Goal: Information Seeking & Learning: Compare options

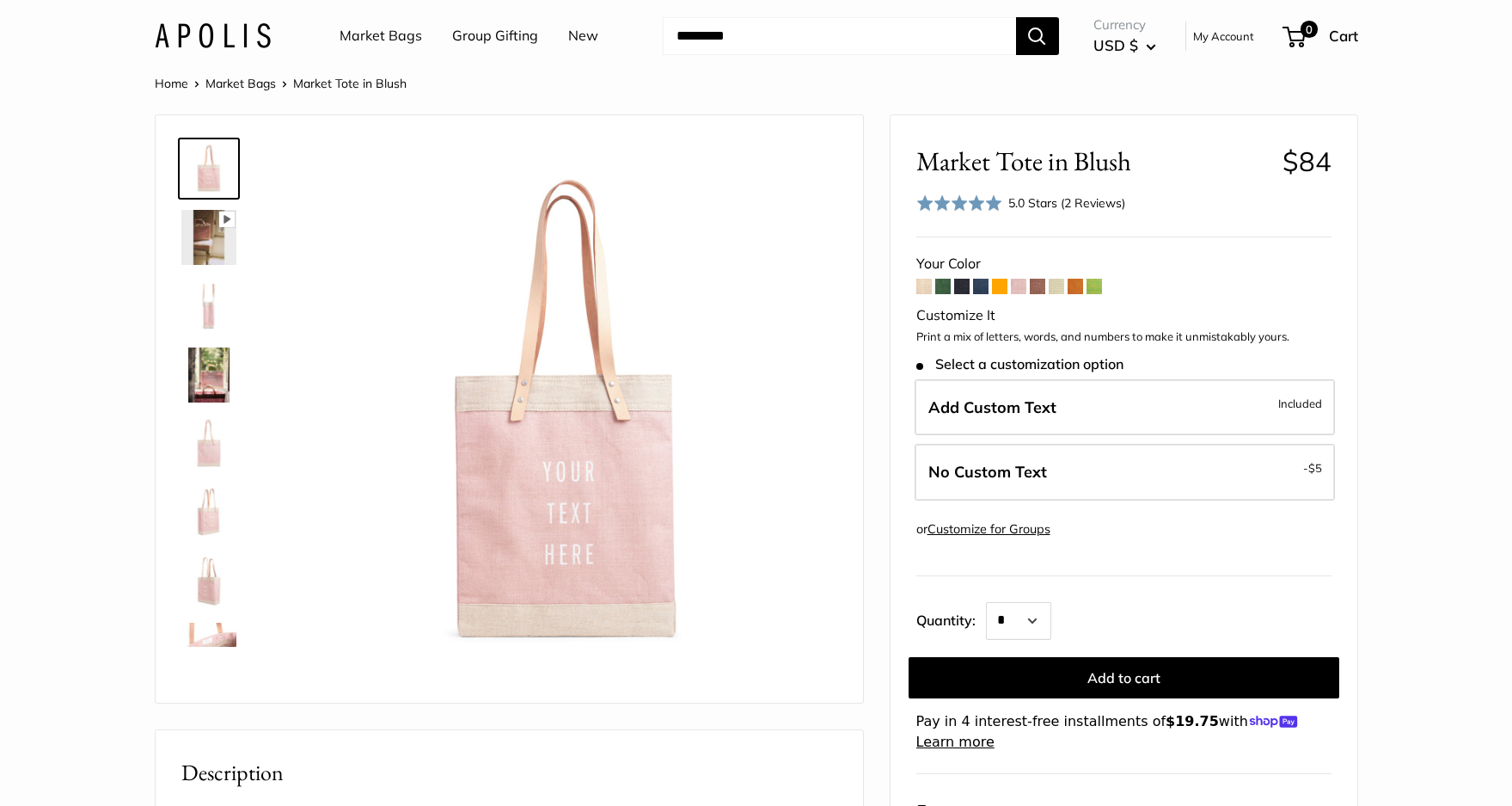
click at [203, 381] on img at bounding box center [209, 375] width 55 height 55
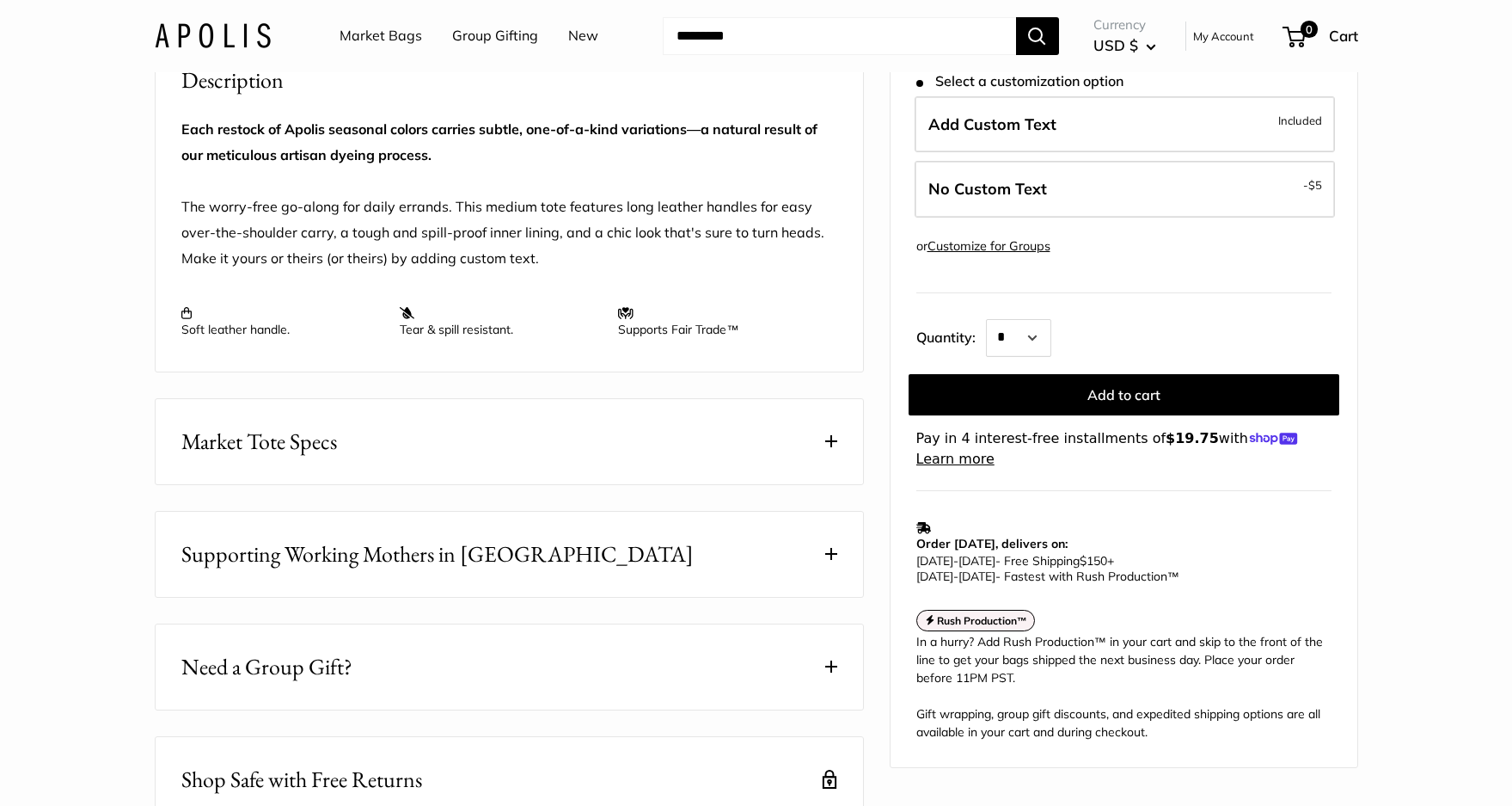
scroll to position [774, 0]
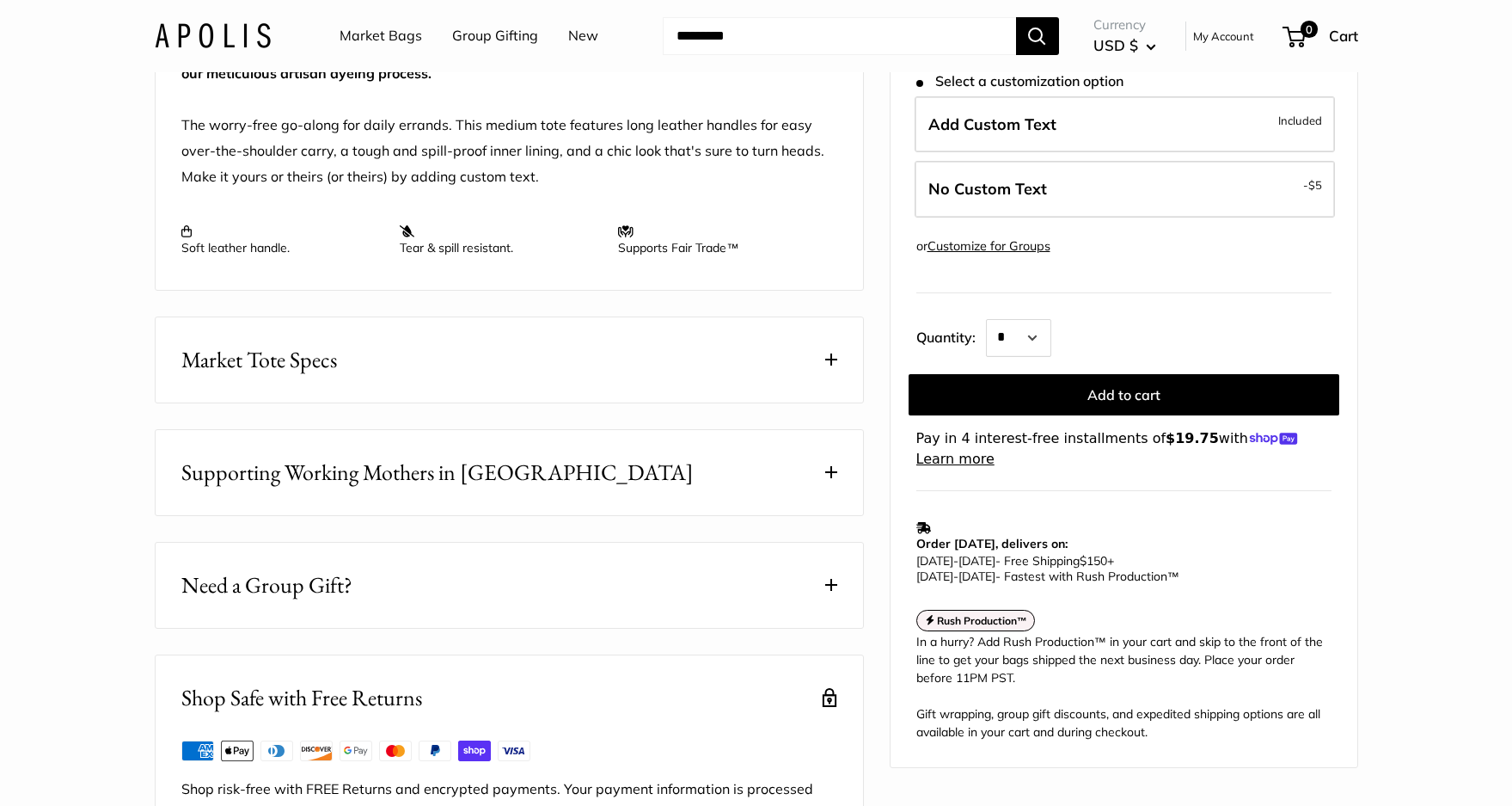
click at [832, 365] on span at bounding box center [831, 359] width 12 height 12
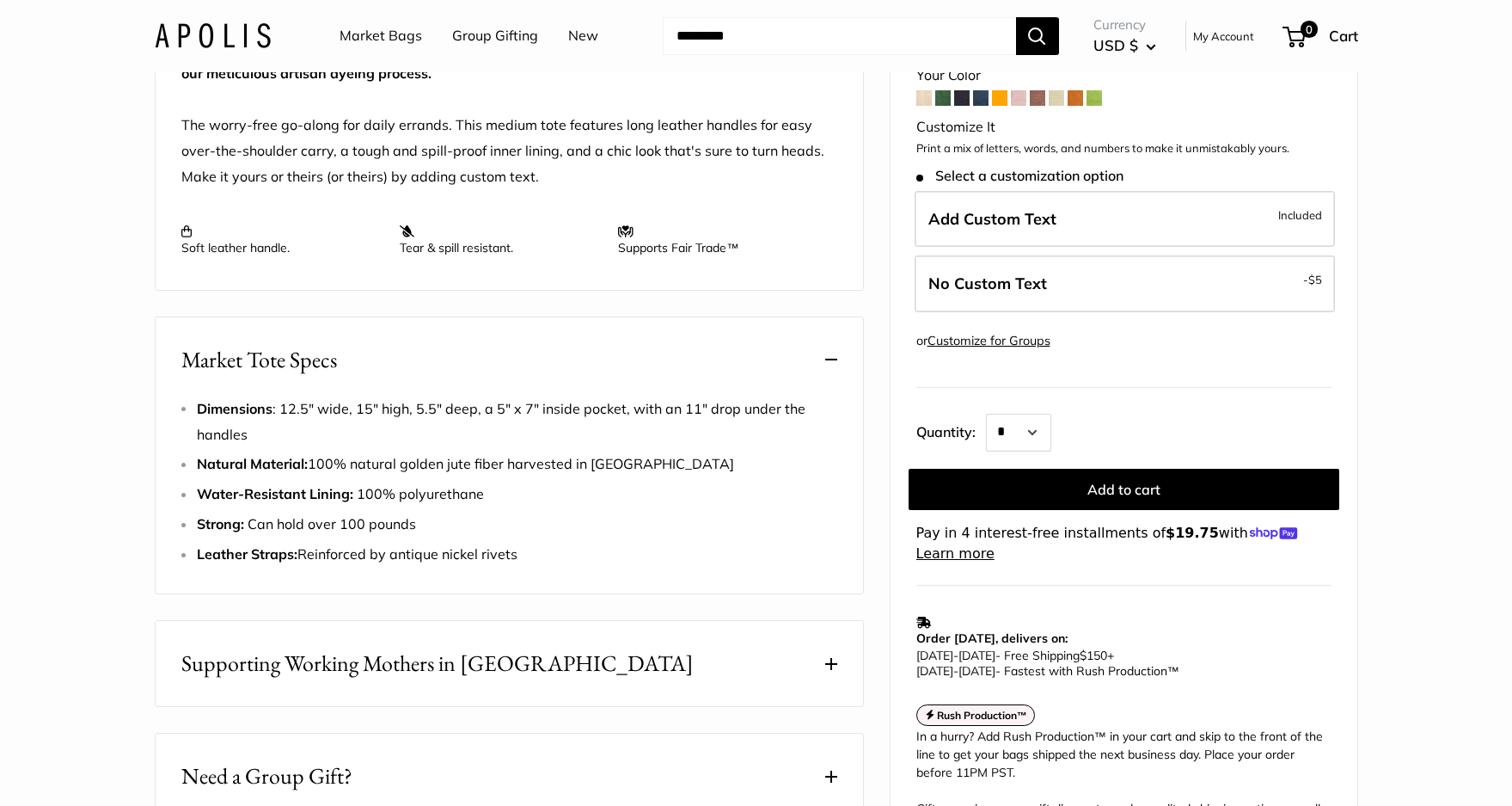
scroll to position [258, 0]
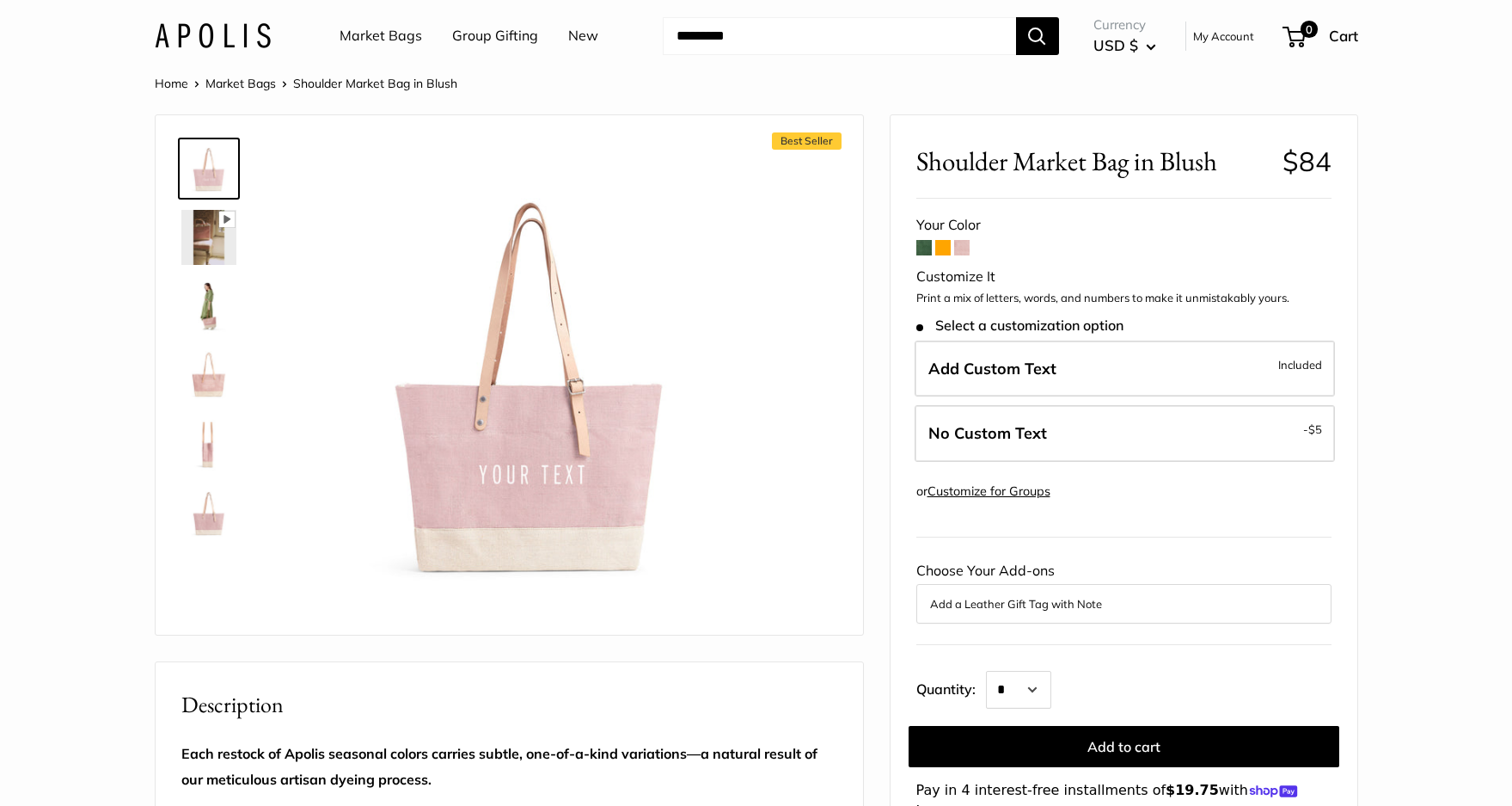
click at [204, 288] on img at bounding box center [209, 306] width 55 height 55
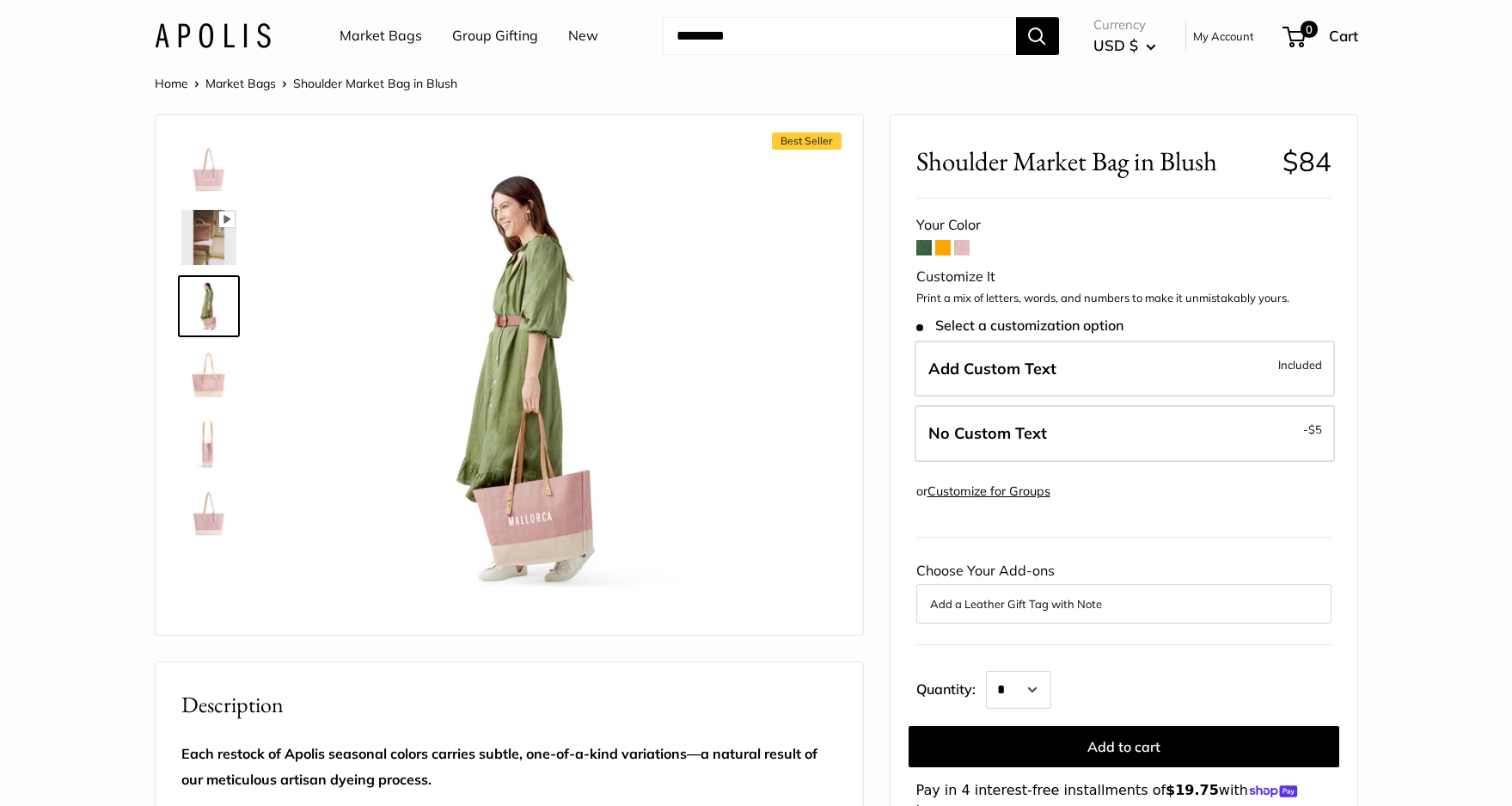
click at [208, 459] on img at bounding box center [209, 444] width 55 height 55
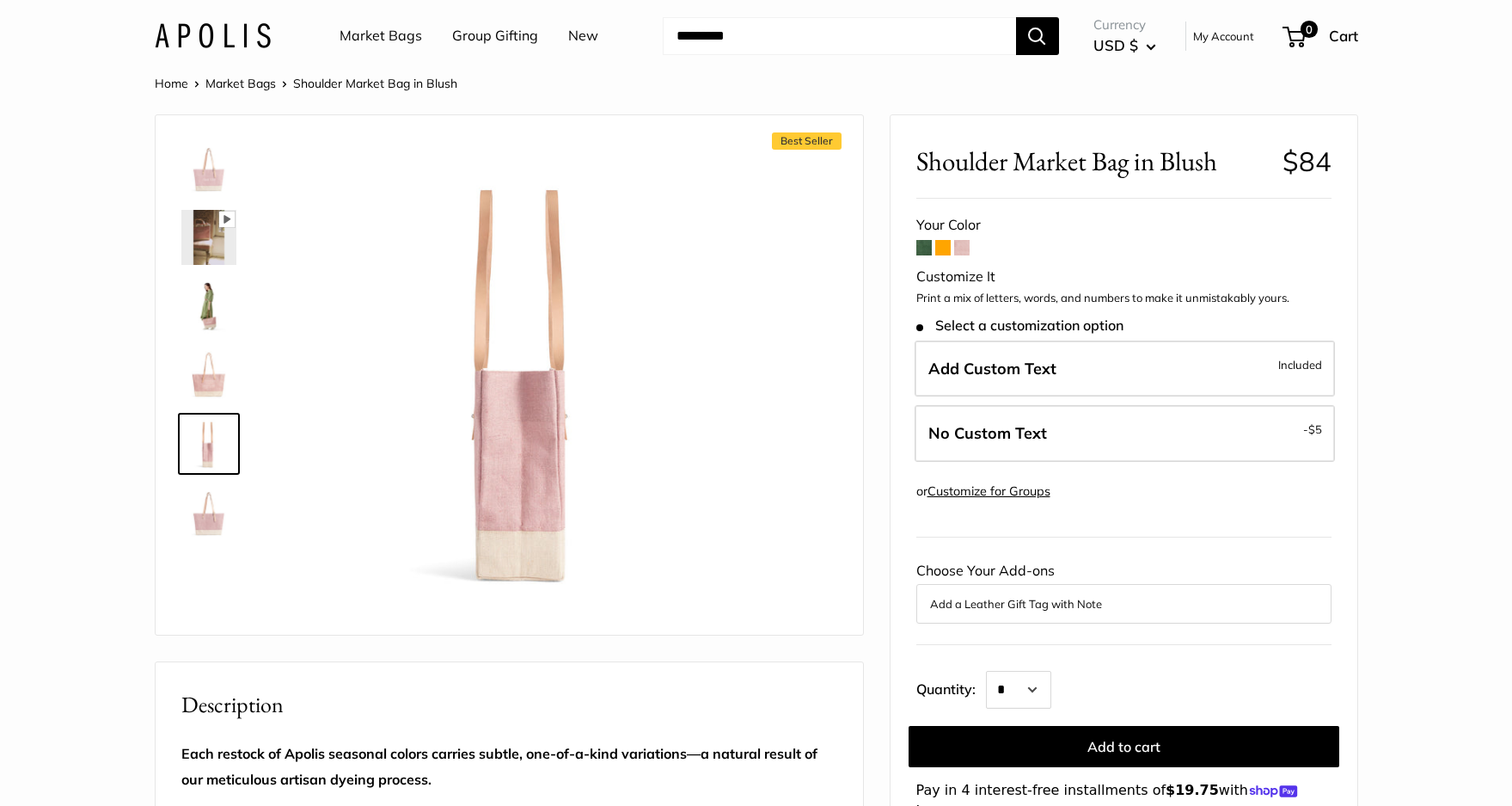
click at [207, 523] on img at bounding box center [209, 513] width 55 height 55
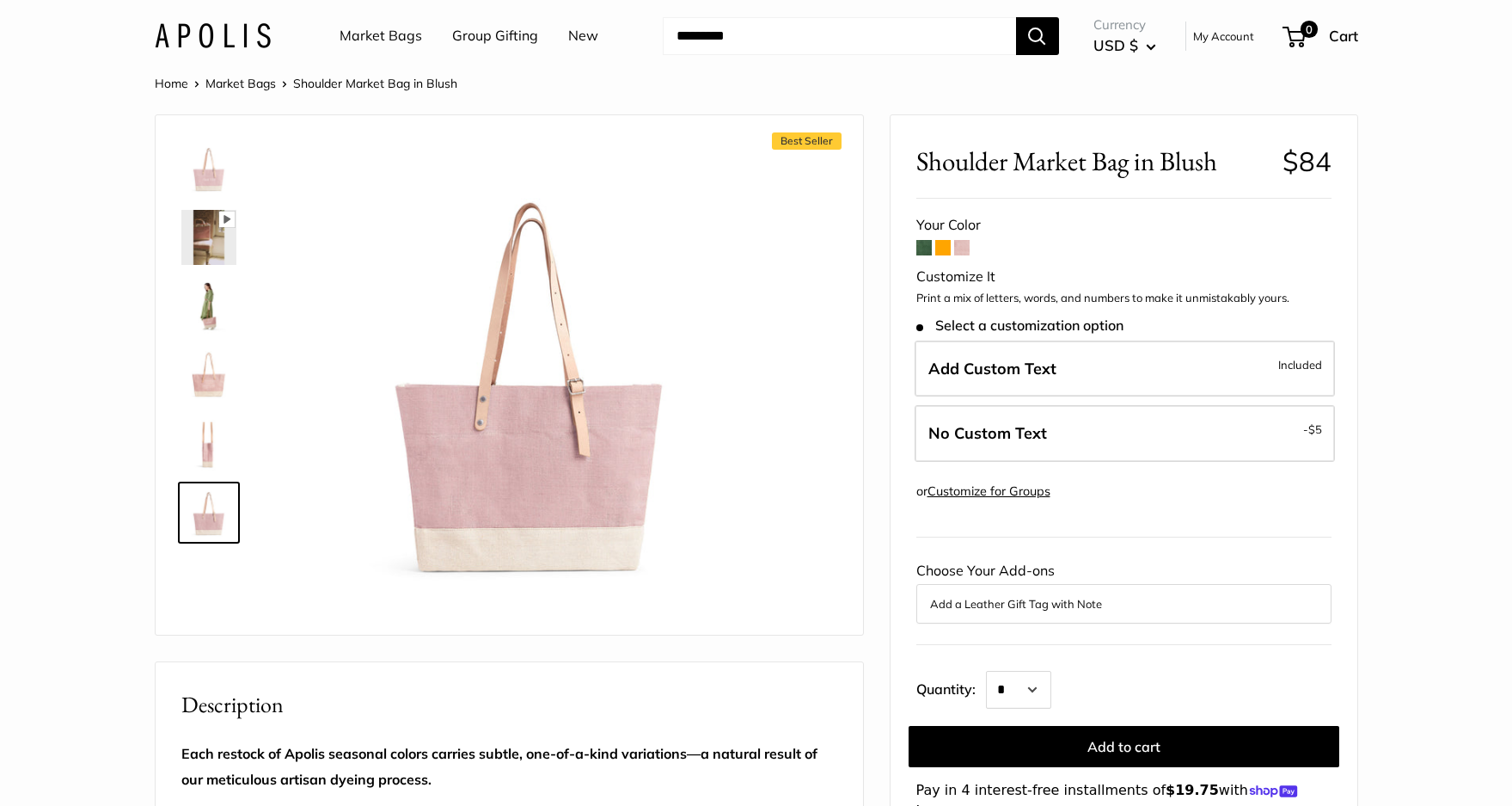
click at [921, 248] on span at bounding box center [924, 248] width 16 height 16
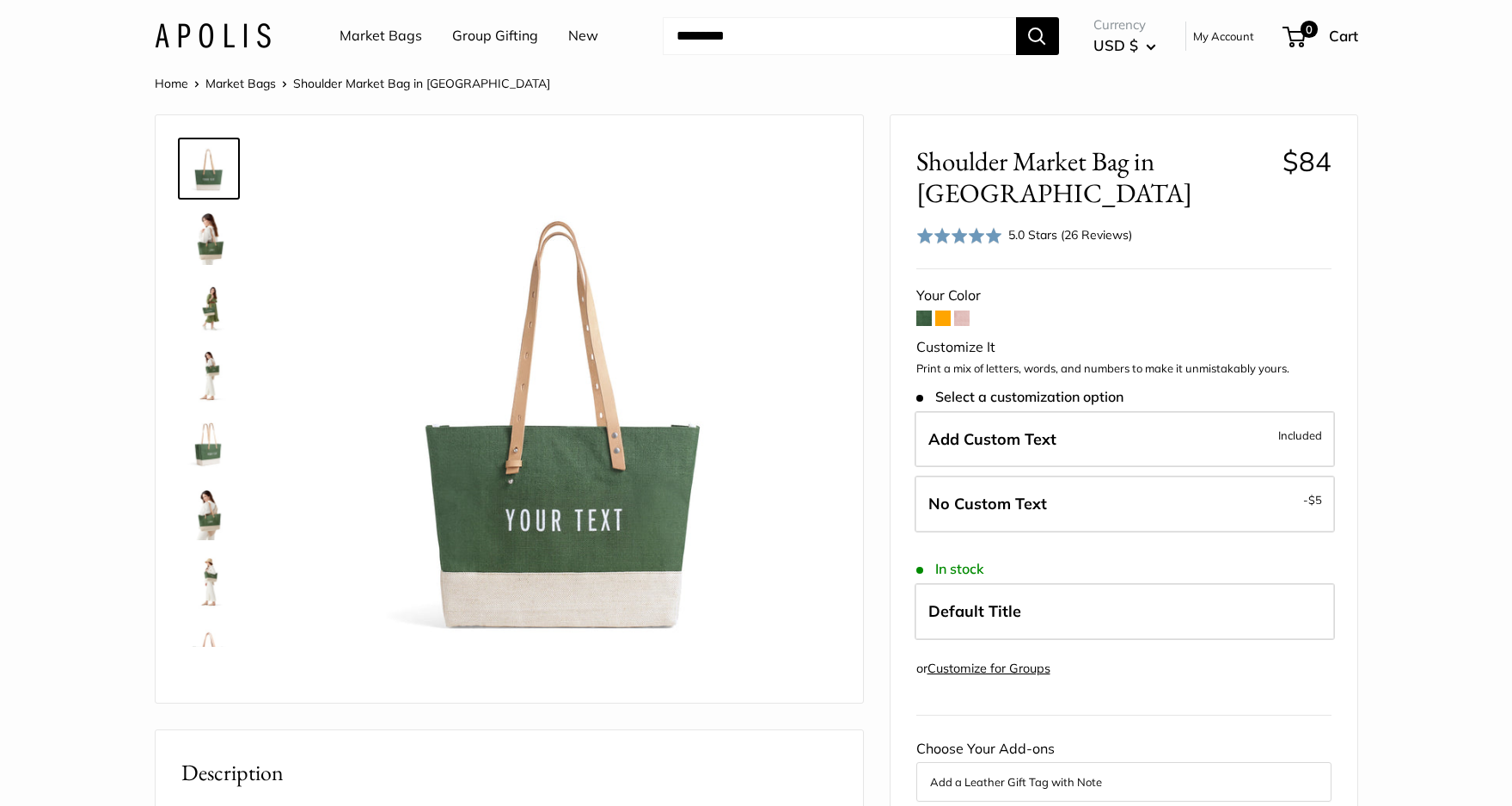
click at [942, 326] on span at bounding box center [943, 319] width 16 height 16
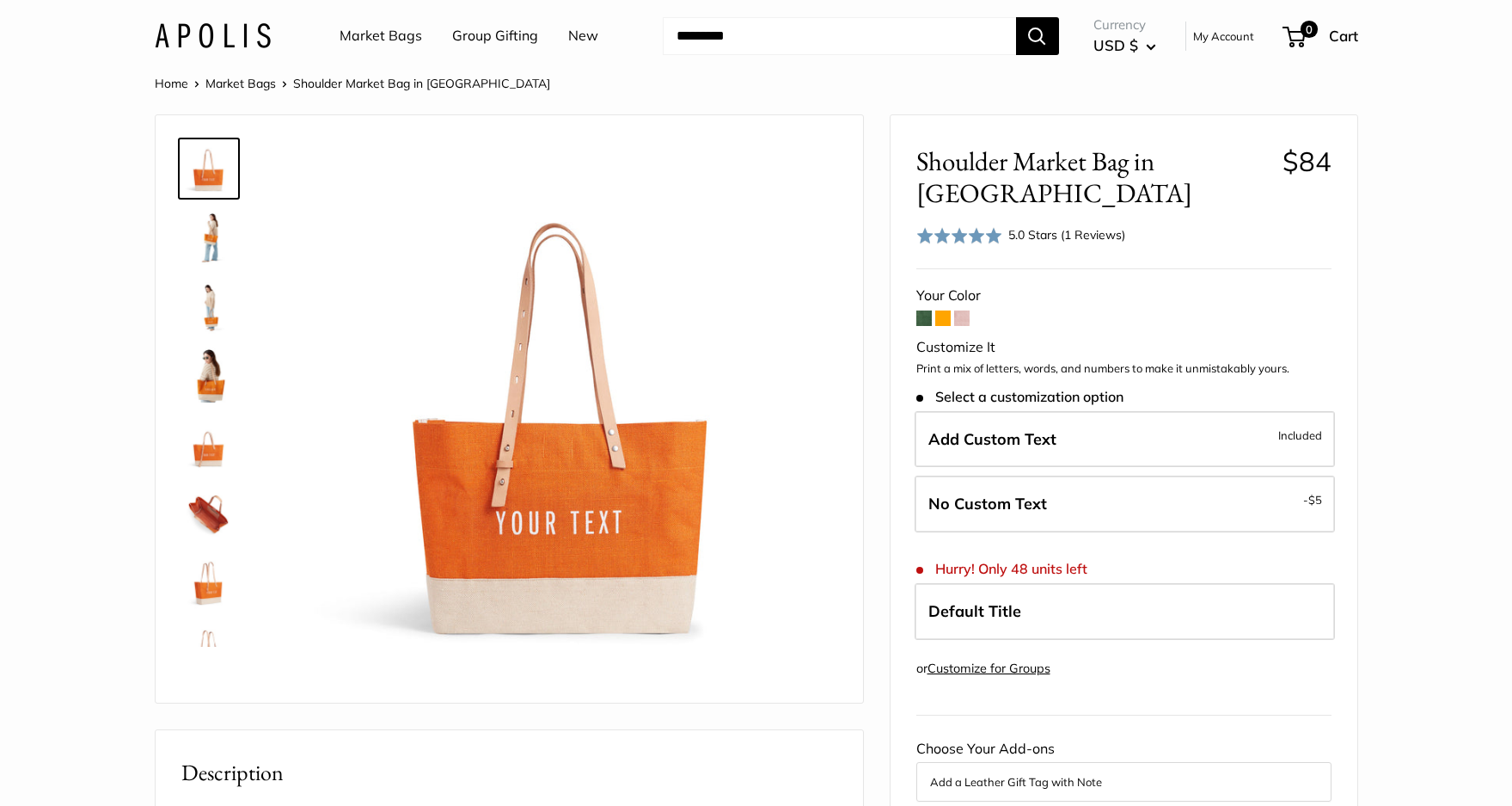
click at [968, 311] on span at bounding box center [962, 319] width 16 height 16
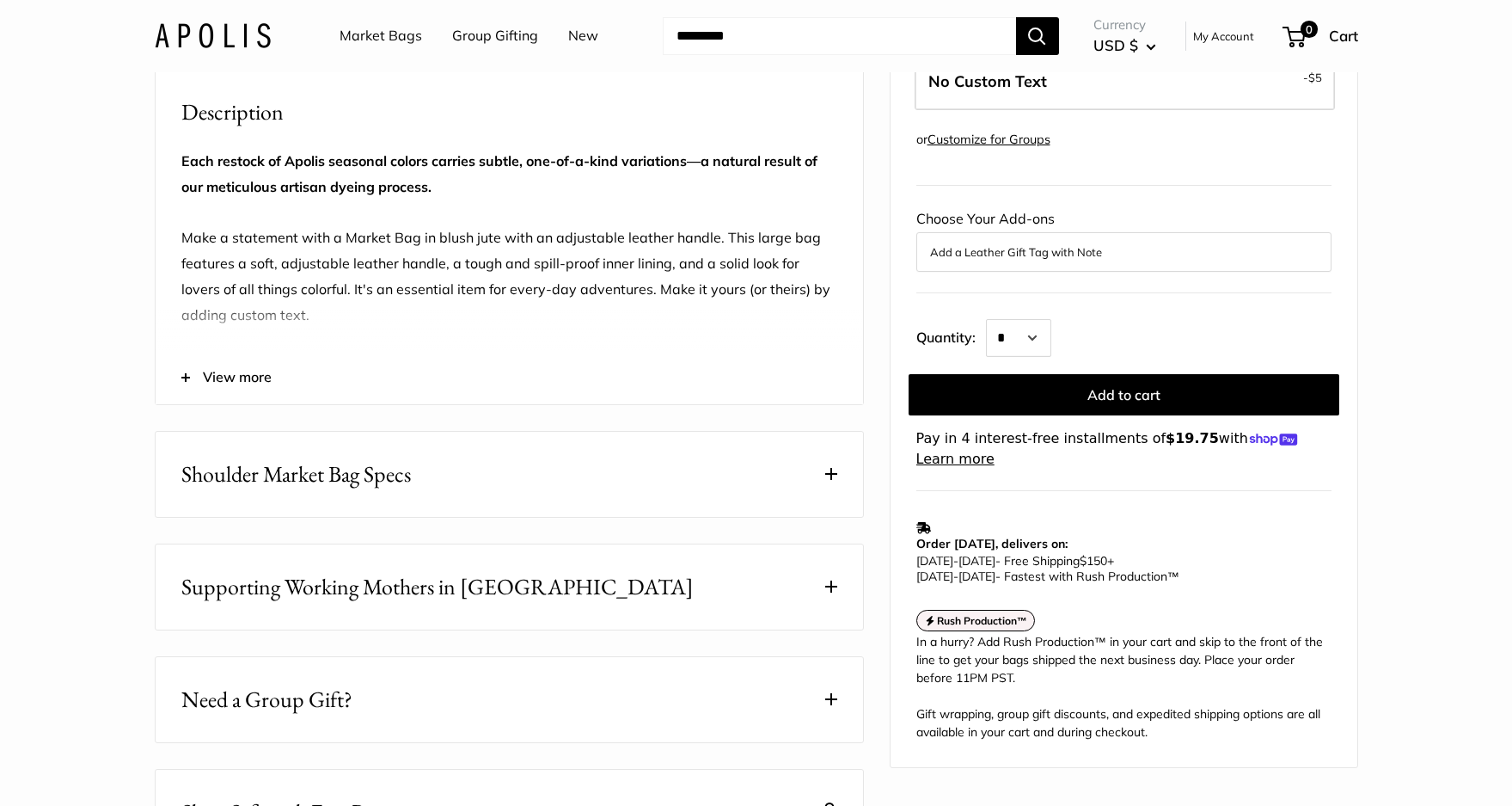
scroll to position [602, 0]
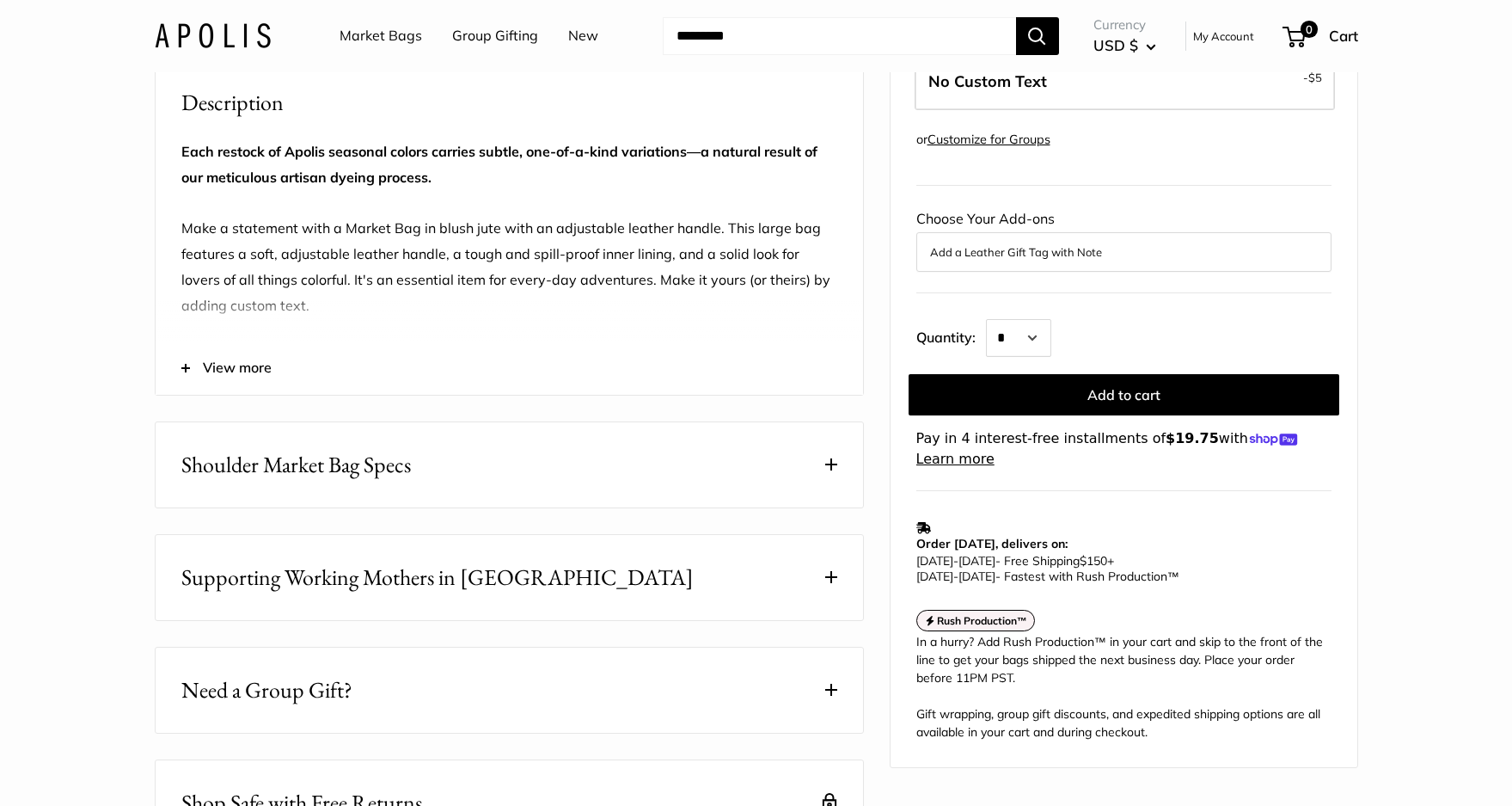
click at [834, 470] on span at bounding box center [831, 464] width 12 height 12
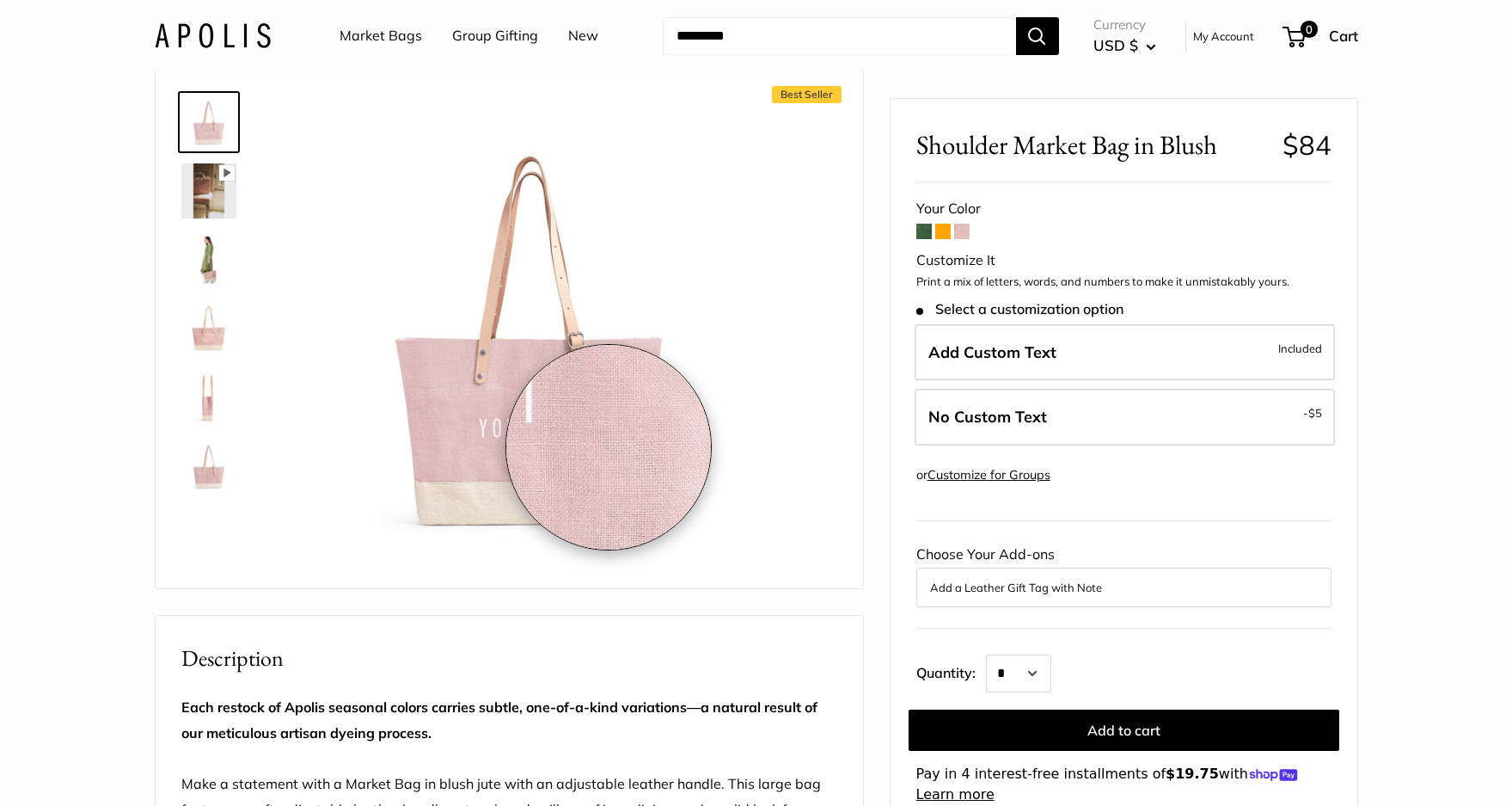
scroll to position [0, 0]
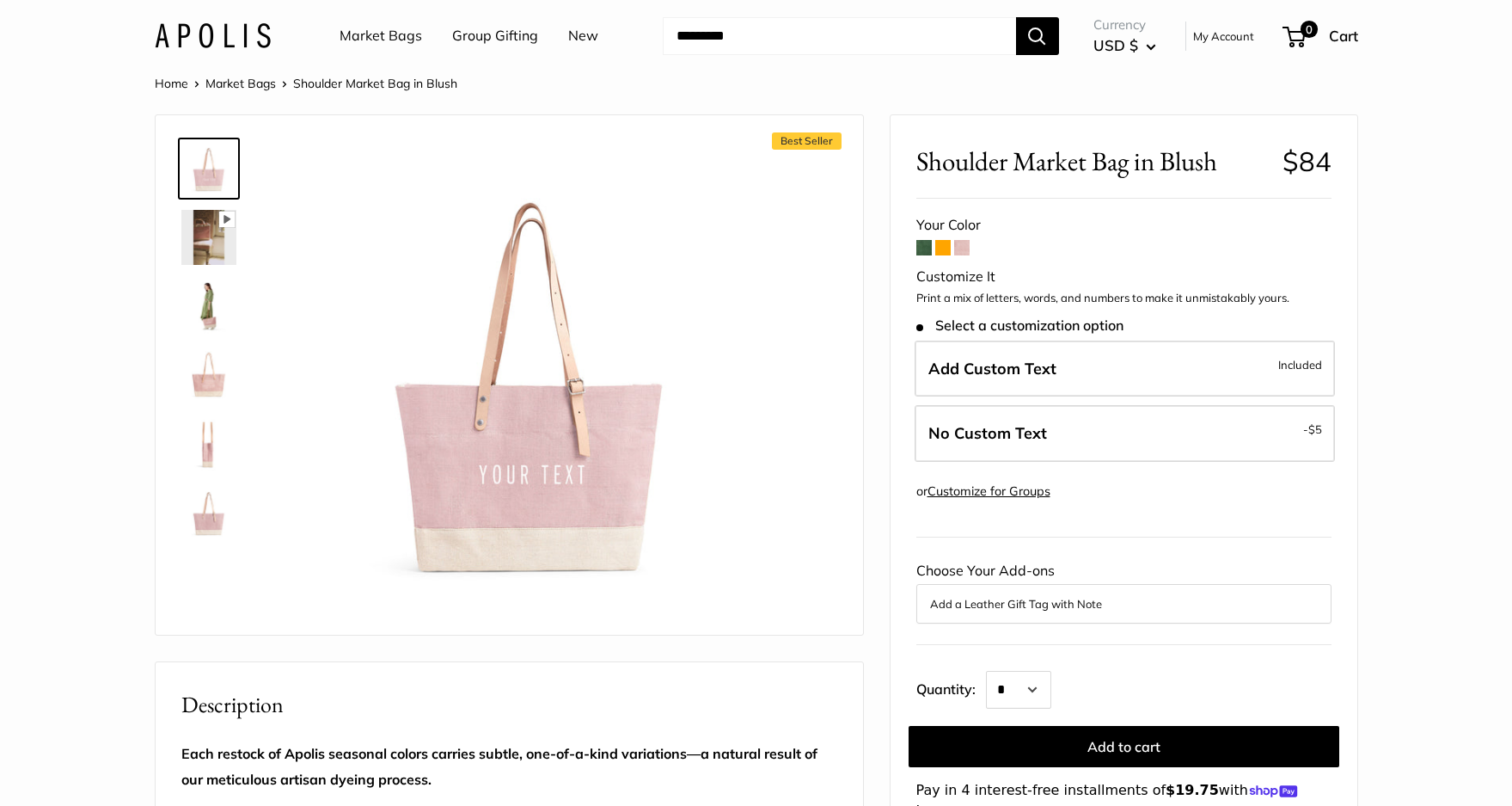
click at [917, 248] on span at bounding box center [924, 248] width 16 height 16
